Goal: Download file/media

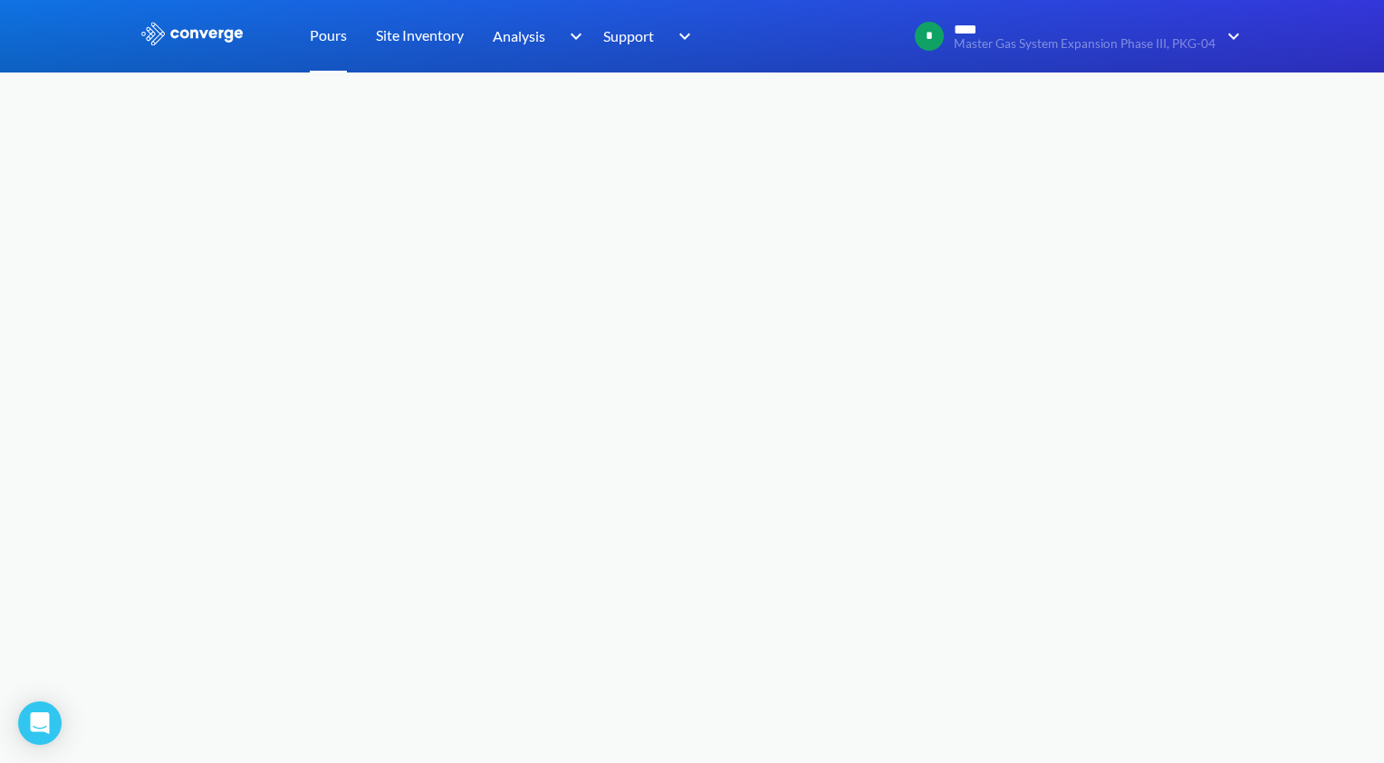
click at [334, 42] on link "Pours" at bounding box center [328, 36] width 37 height 72
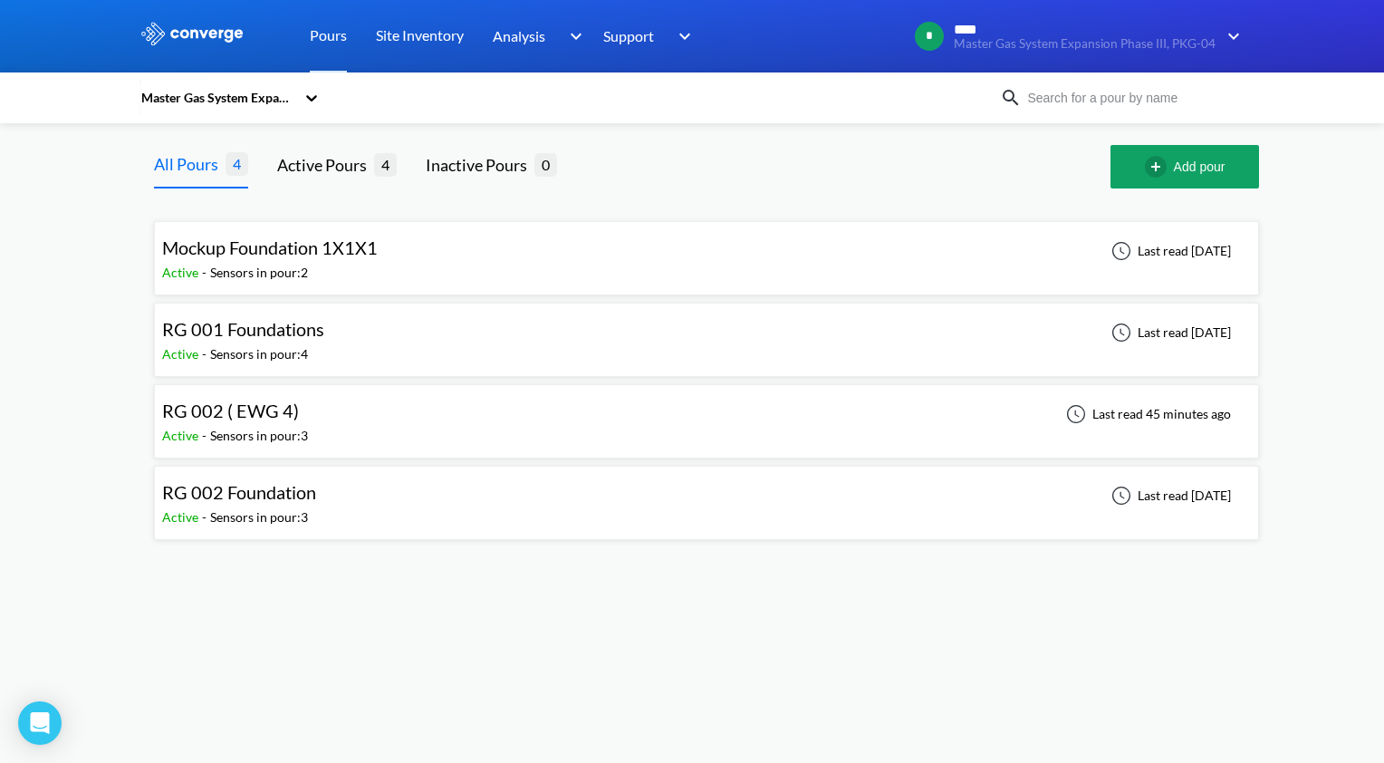
click at [351, 424] on div "RG 002 ( EWG 4) Active - Sensors in pour: 3 Last read 45 minutes ago" at bounding box center [706, 421] width 1089 height 58
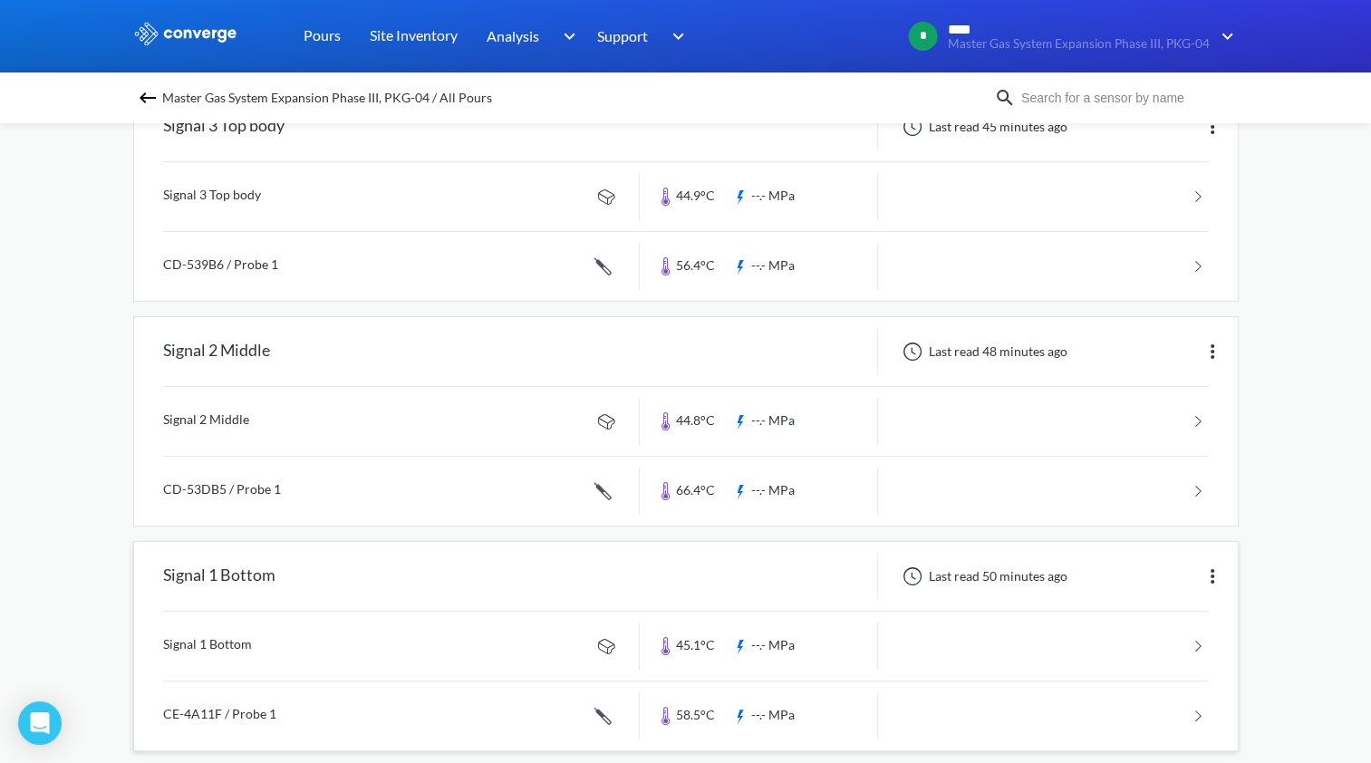
scroll to position [231, 0]
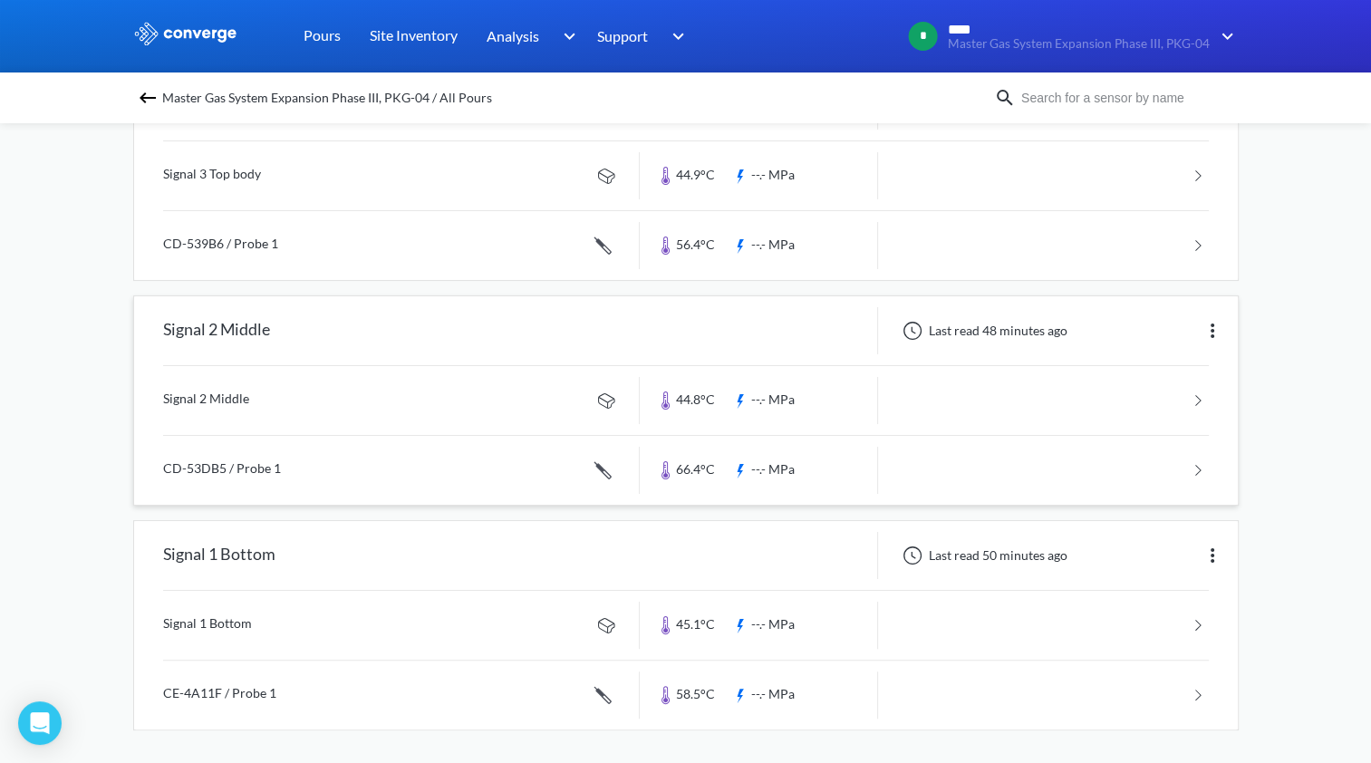
click at [689, 484] on link at bounding box center [686, 470] width 1046 height 69
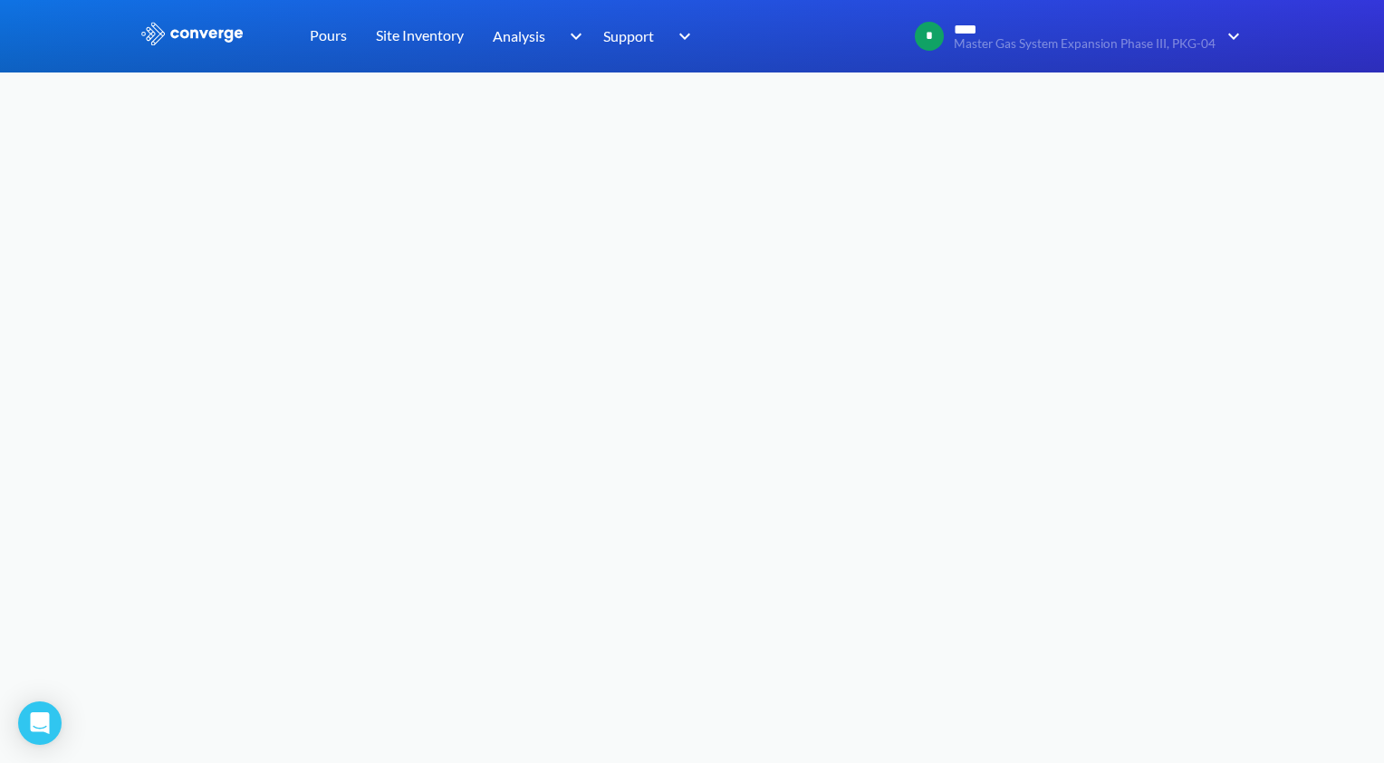
click at [729, 350] on body "Sorry, this feature is not available in the demo OK MENU Master Gas System Expa…" at bounding box center [692, 381] width 1384 height 763
drag, startPoint x: 328, startPoint y: 45, endPoint x: 323, endPoint y: 58, distance: 13.5
click at [327, 48] on link "Pours" at bounding box center [328, 36] width 37 height 72
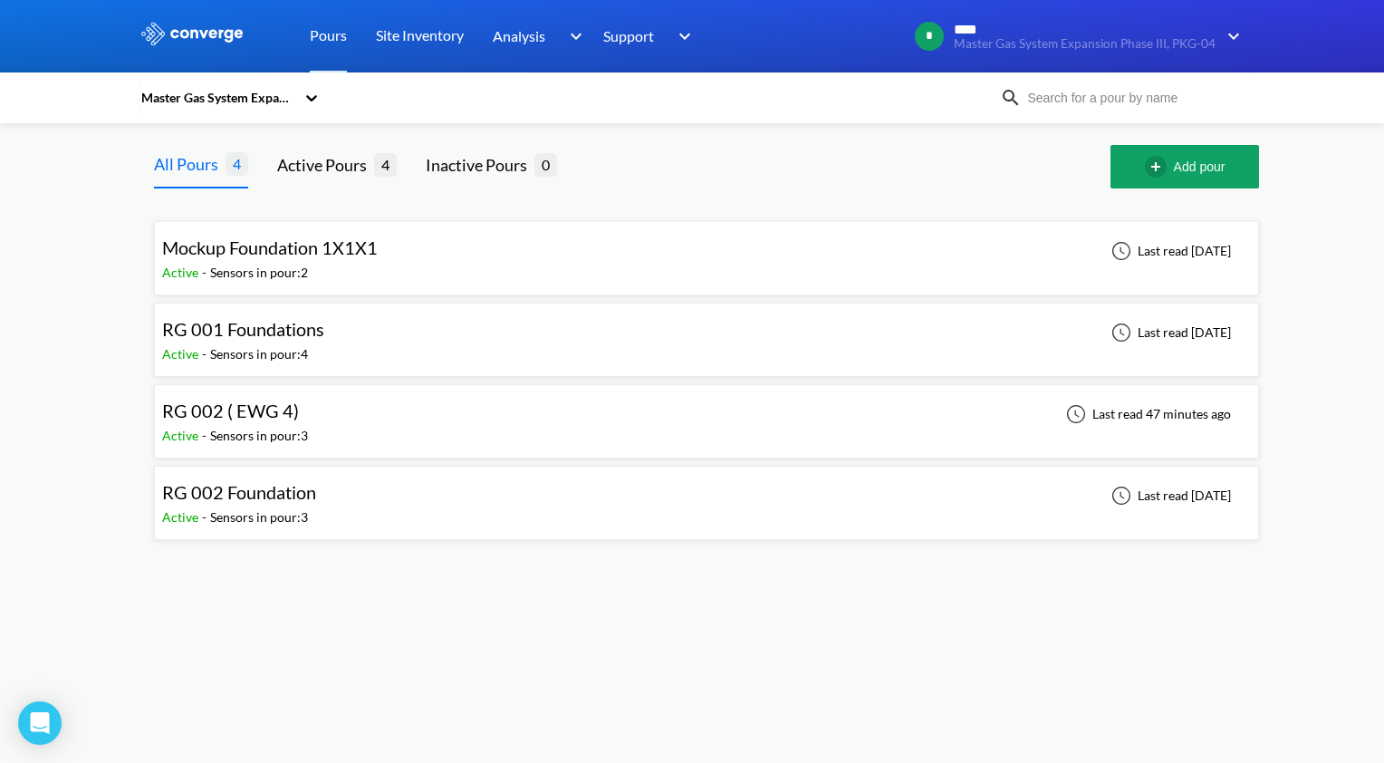
click at [430, 416] on div "RG 002 ( EWG 4) Active - Sensors in pour: 3 Last read 47 minutes ago" at bounding box center [706, 421] width 1089 height 58
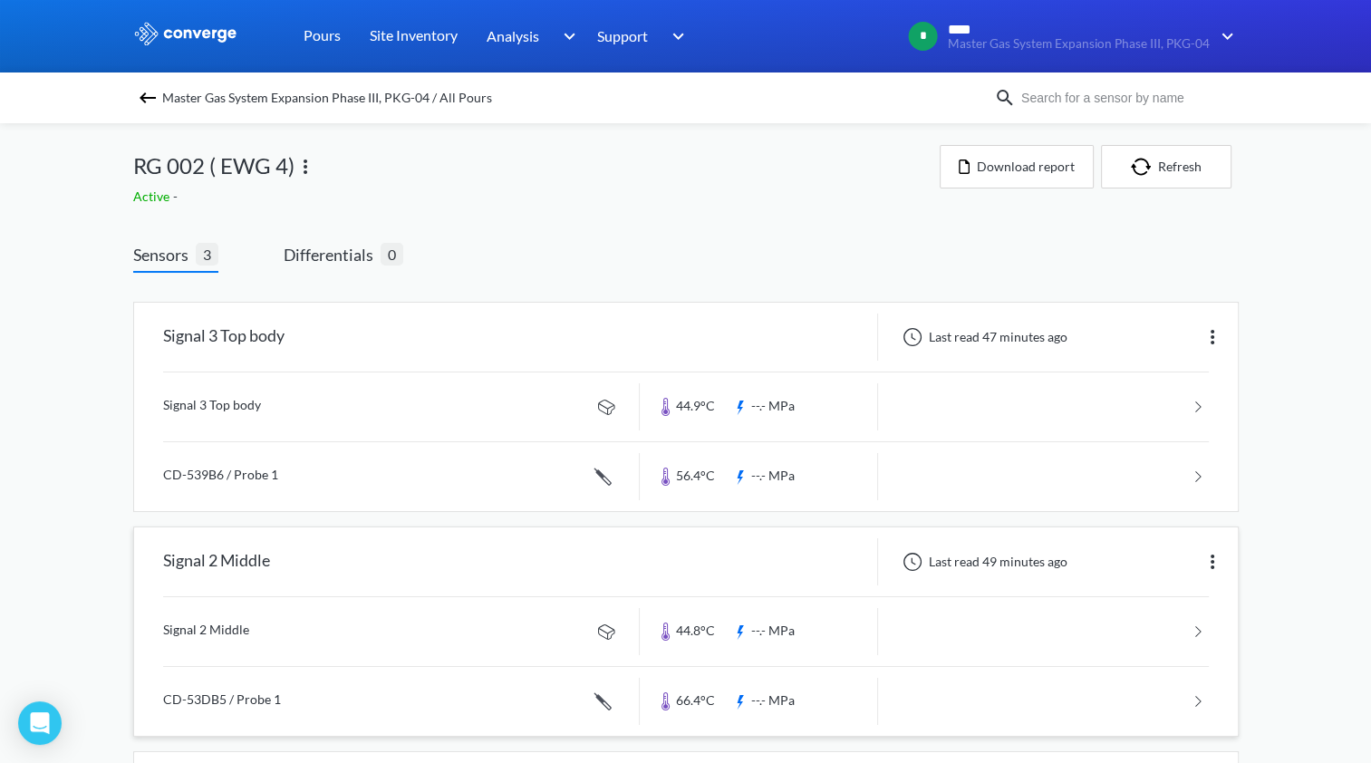
click at [660, 685] on link at bounding box center [686, 701] width 1046 height 69
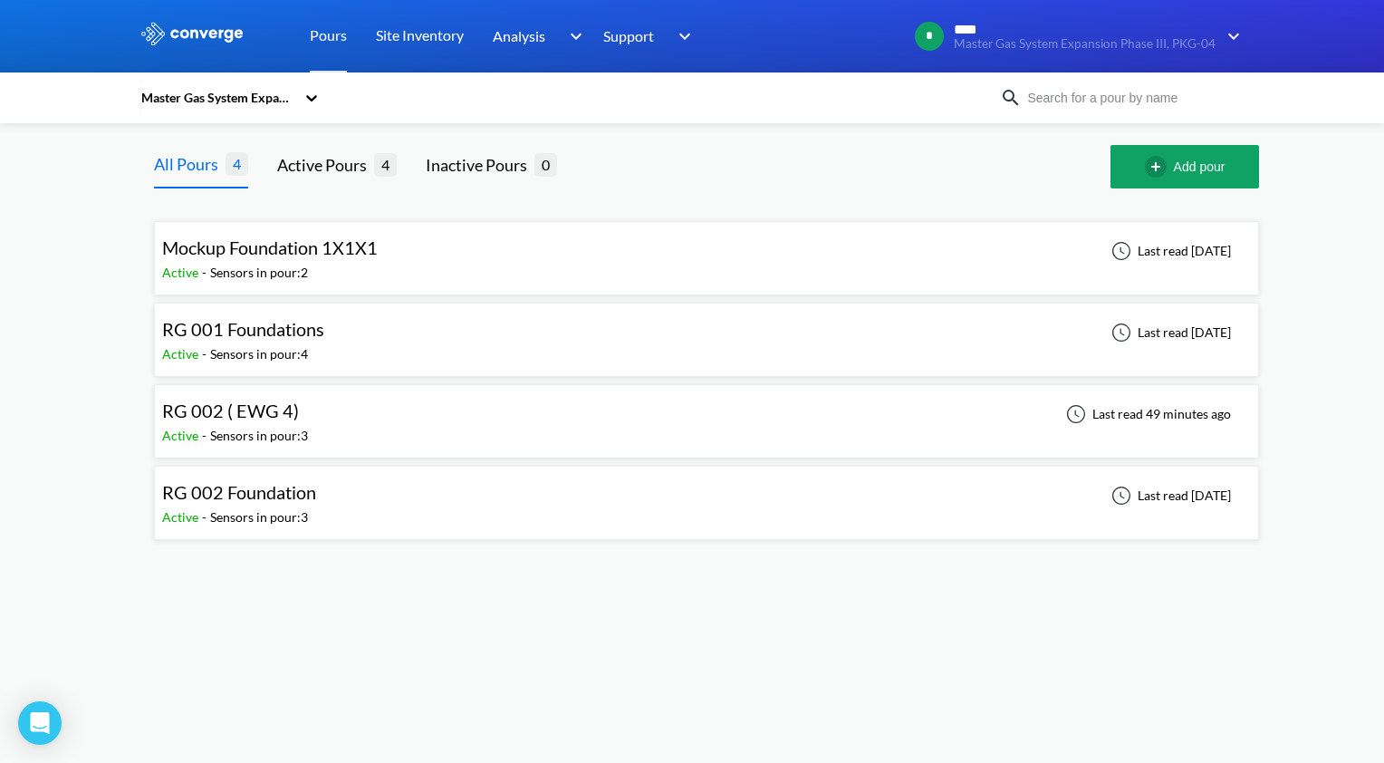
click at [504, 413] on div "RG 002 ( EWG 4) Active - Sensors in pour: 3 Last read 49 minutes ago" at bounding box center [706, 421] width 1089 height 58
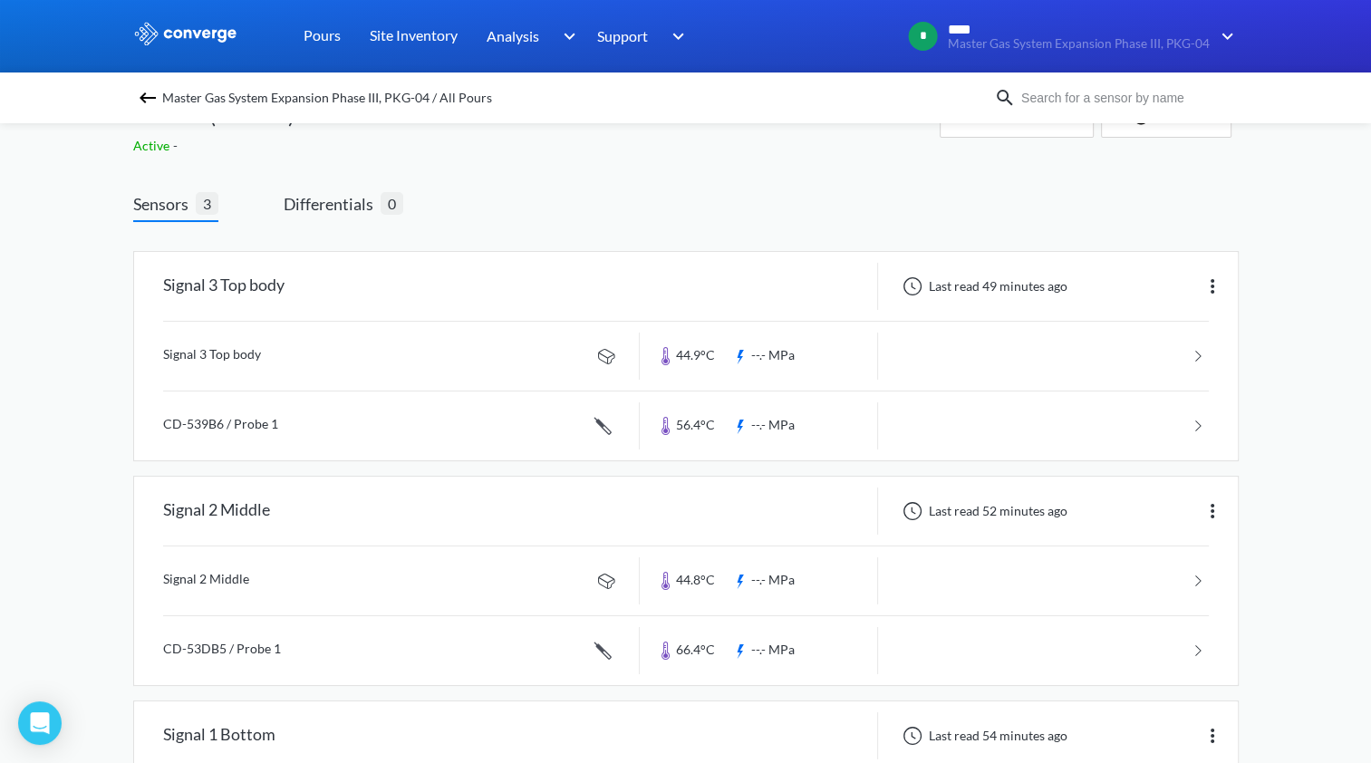
scroll to position [121, 0]
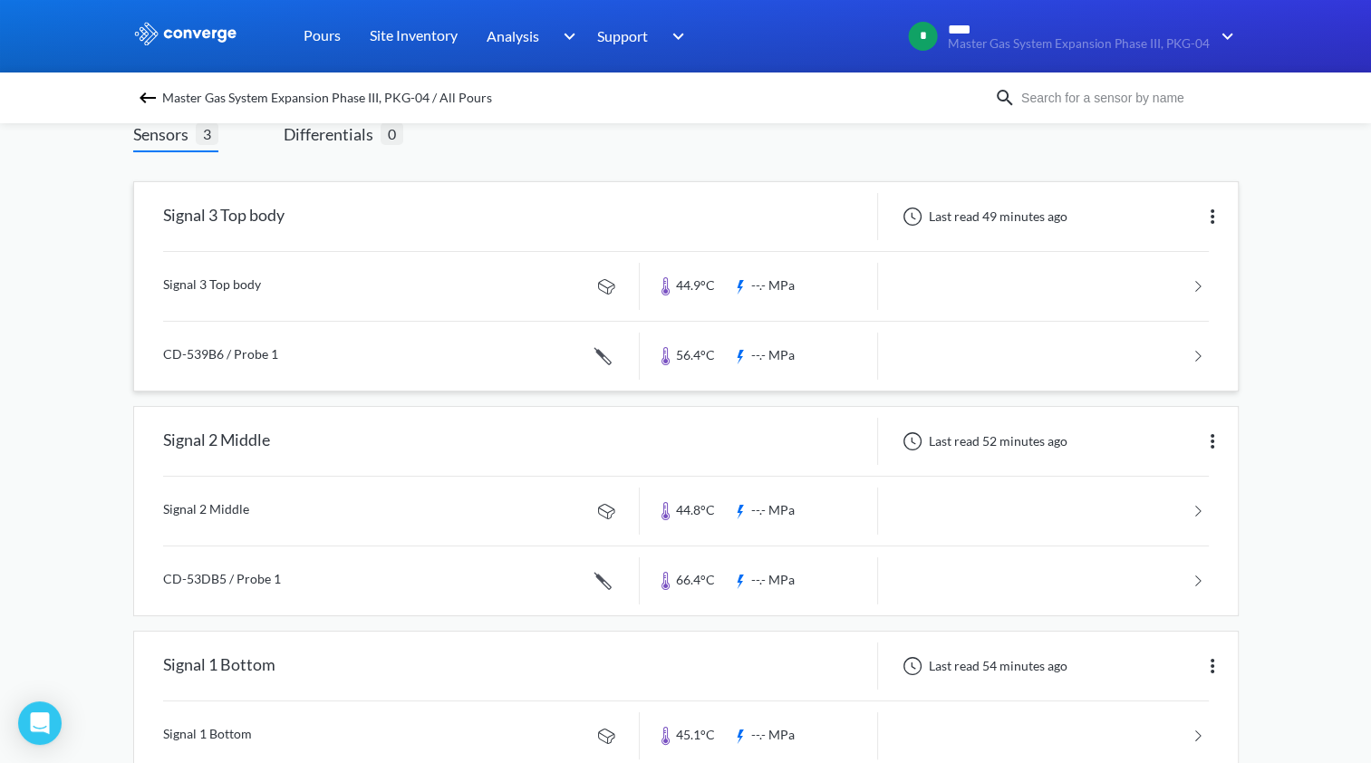
click at [667, 354] on link at bounding box center [686, 356] width 1046 height 69
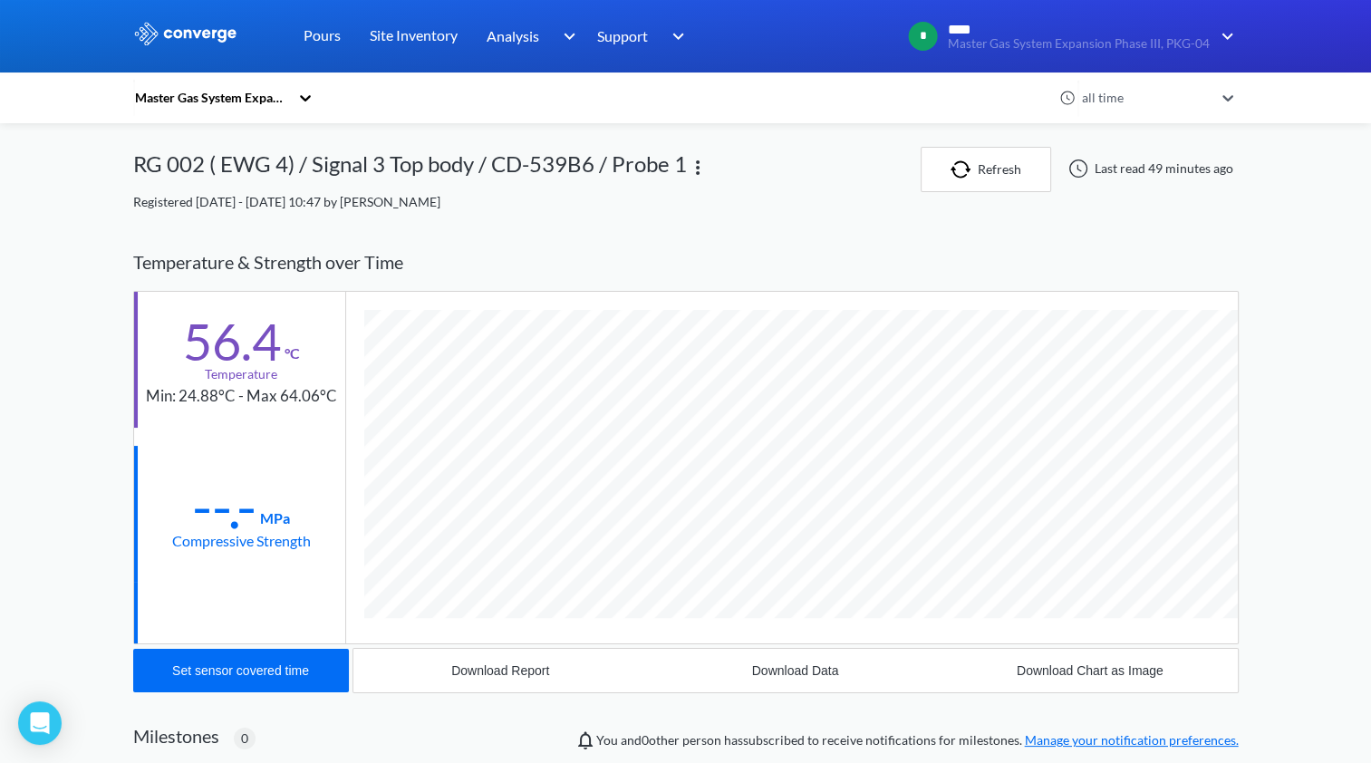
scroll to position [989, 1105]
click at [1319, 357] on div "MENU Master Gas System Expansion Phase III, PKG-04 Pours Site Inventory Analysi…" at bounding box center [685, 575] width 1371 height 1151
click at [767, 674] on div "Download Data" at bounding box center [795, 670] width 87 height 14
